Goal: Find specific page/section: Find specific page/section

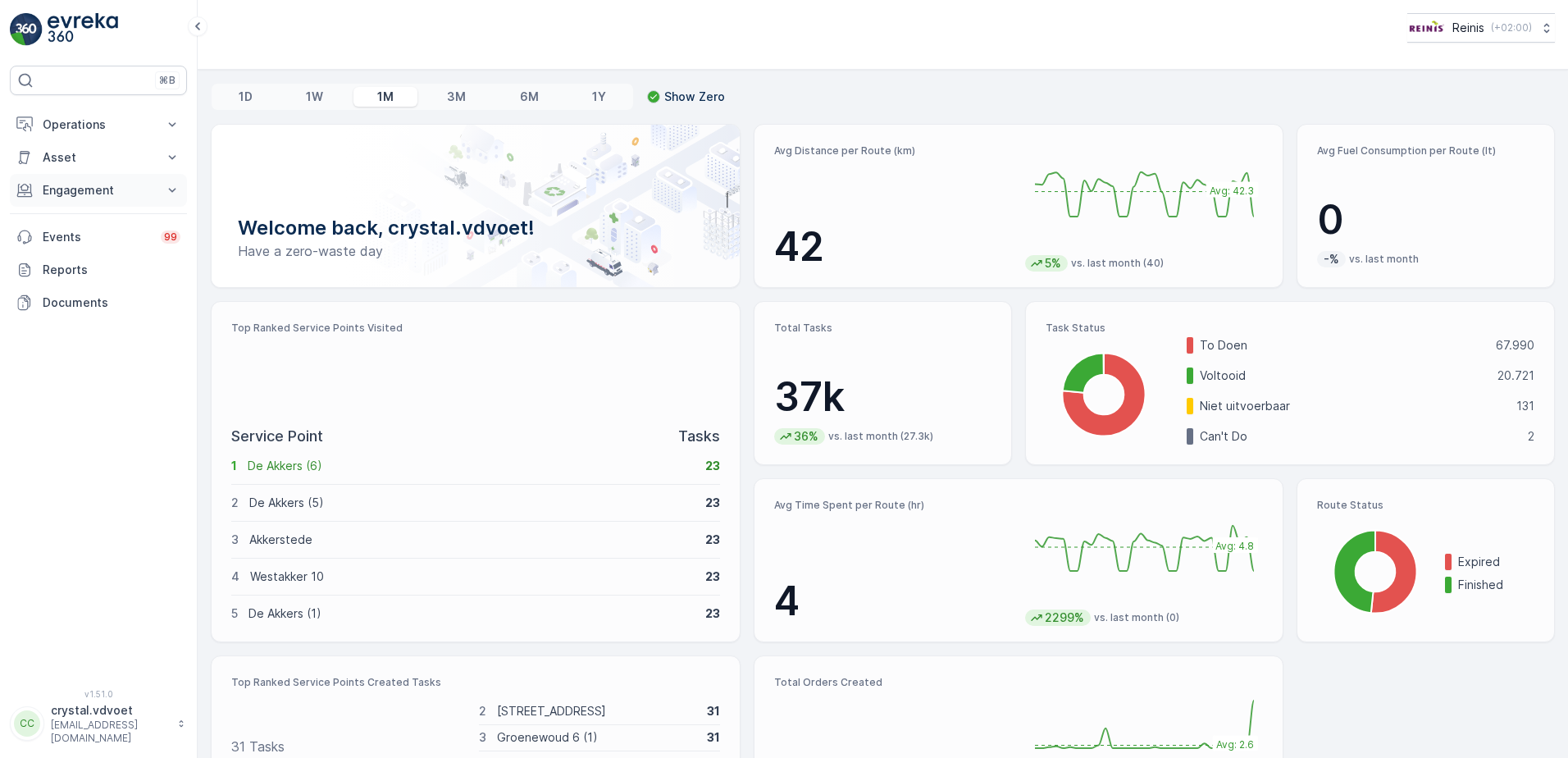
click at [153, 196] on p "Engagement" at bounding box center [99, 190] width 111 height 16
click at [116, 236] on link "Entities" at bounding box center [111, 241] width 152 height 23
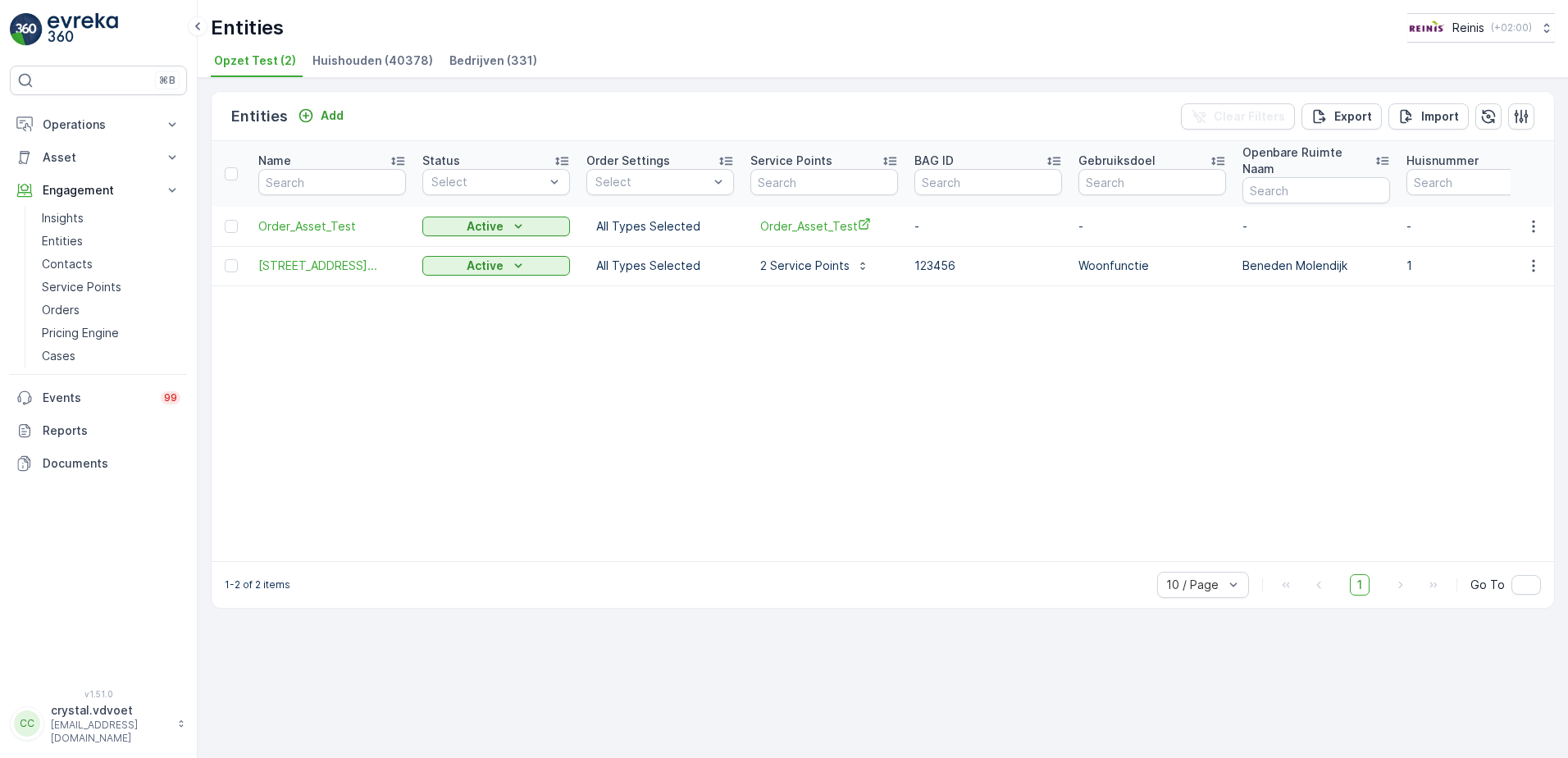
click at [476, 59] on span "Bedrijven (331)" at bounding box center [493, 60] width 87 height 16
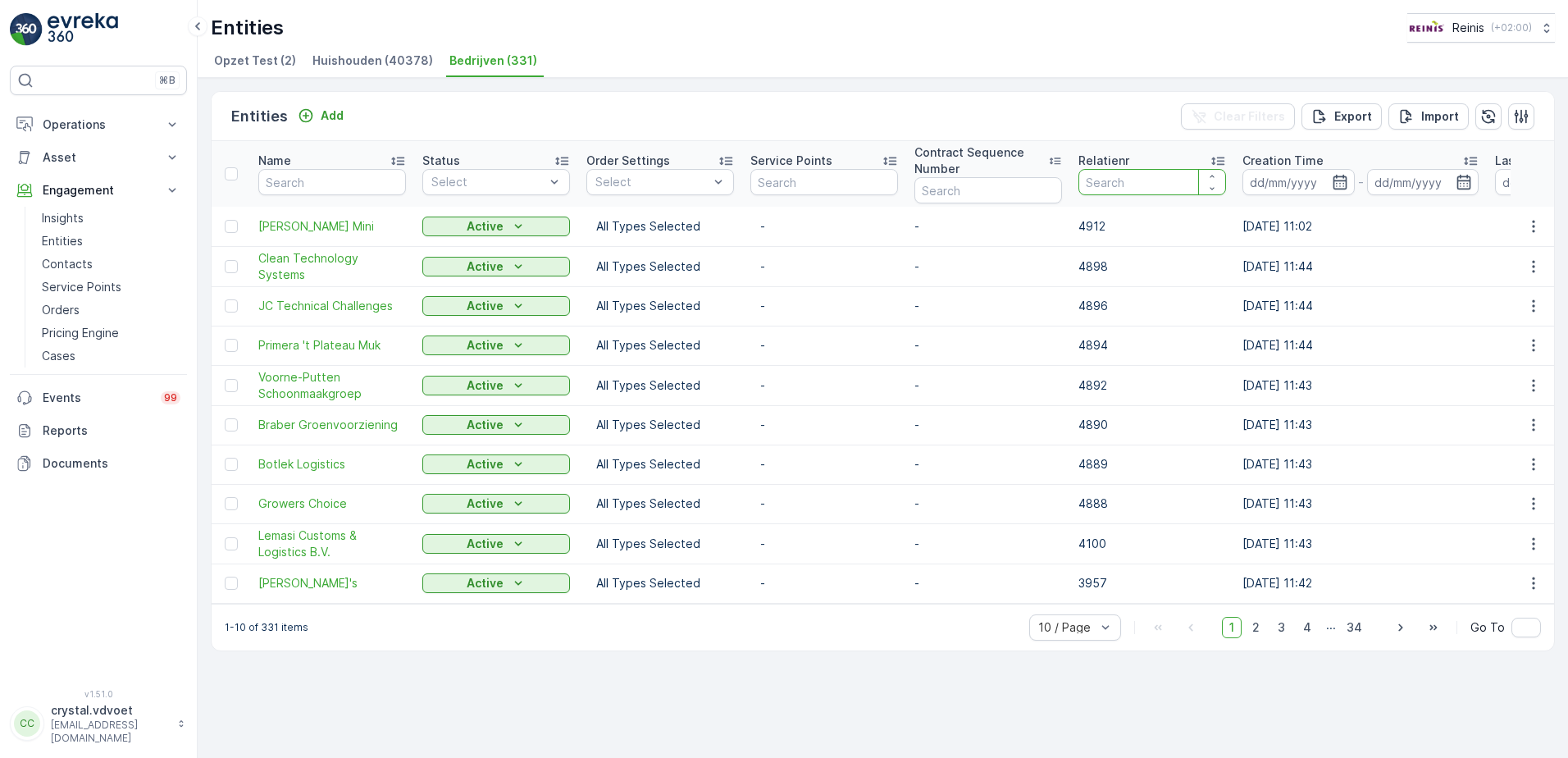
click at [1145, 188] on input "number" at bounding box center [1152, 182] width 147 height 27
